Goal: Task Accomplishment & Management: Use online tool/utility

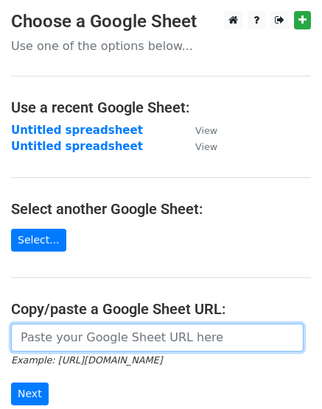
click at [114, 336] on input "url" at bounding box center [157, 338] width 292 height 28
paste input "https://docs.google.com/spreadsheets/d/1pLlQ99hj7VzqPWTSTrbXdCxNu-I0yfQ04Smc7az…"
type input "https://docs.google.com/spreadsheets/d/1pLlQ99hj7VzqPWTSTrbXdCxNu-I0yfQ04Smc7az…"
click at [11, 383] on input "Next" at bounding box center [30, 394] width 38 height 23
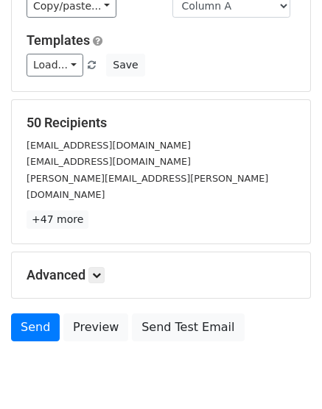
scroll to position [221, 0]
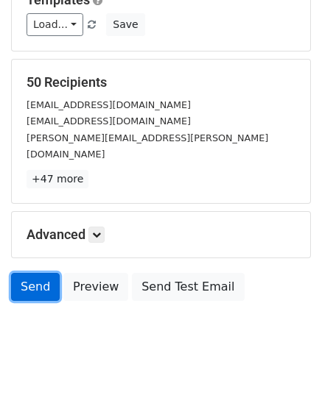
click at [41, 275] on link "Send" at bounding box center [35, 287] width 49 height 28
